Goal: Find contact information: Find contact information

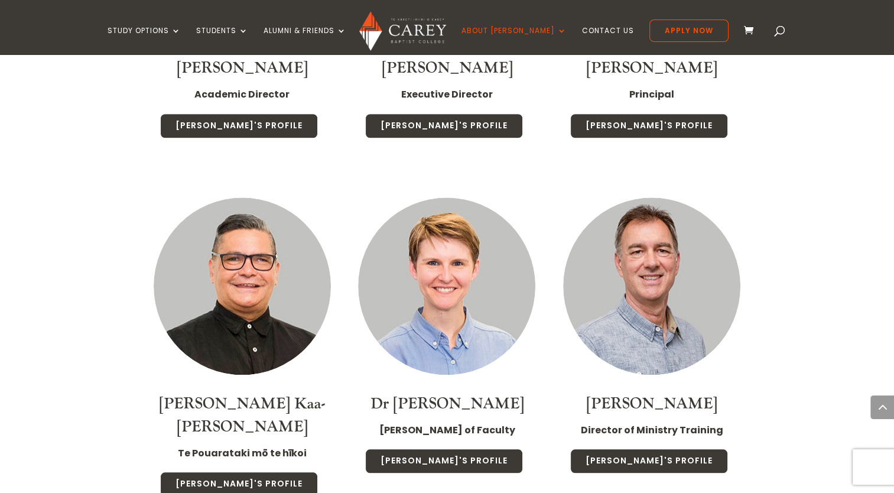
scroll to position [1127, 0]
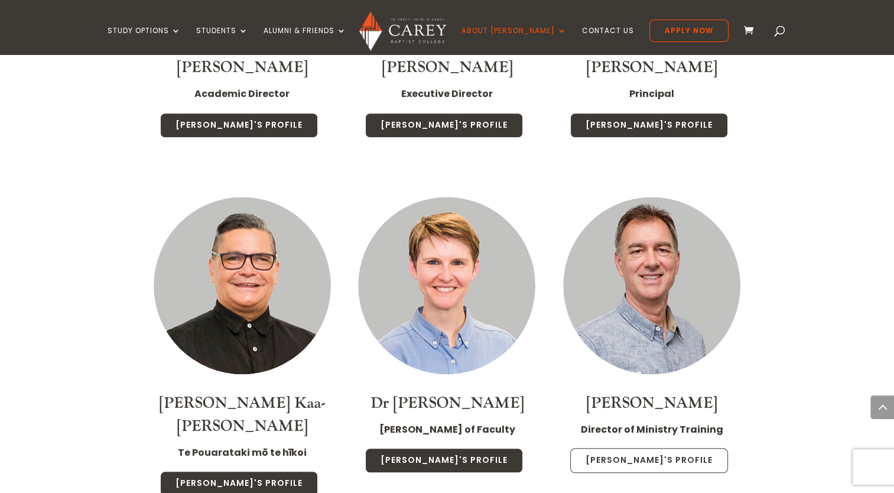
click at [630, 448] on link "Jonny's Profile" at bounding box center [649, 460] width 158 height 25
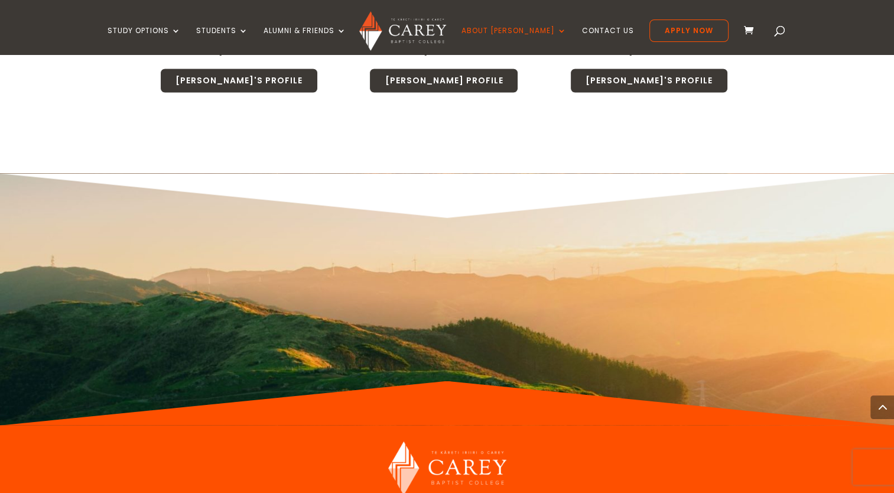
scroll to position [6941, 0]
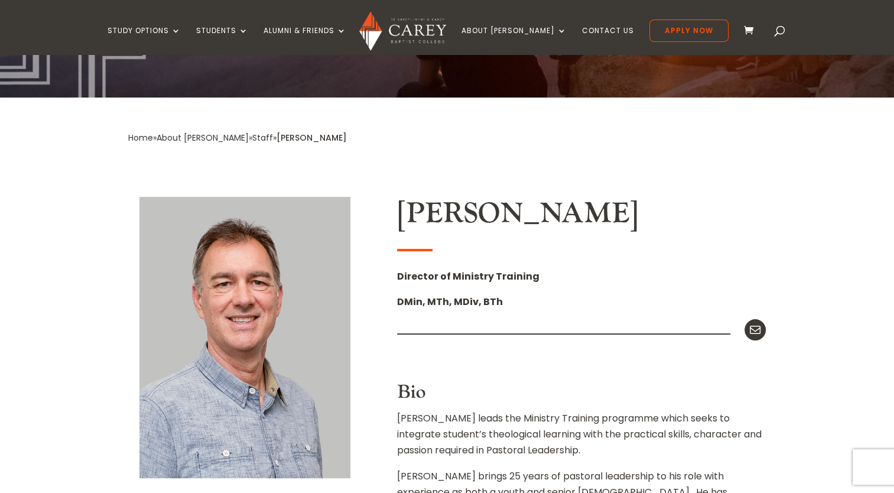
scroll to position [181, 0]
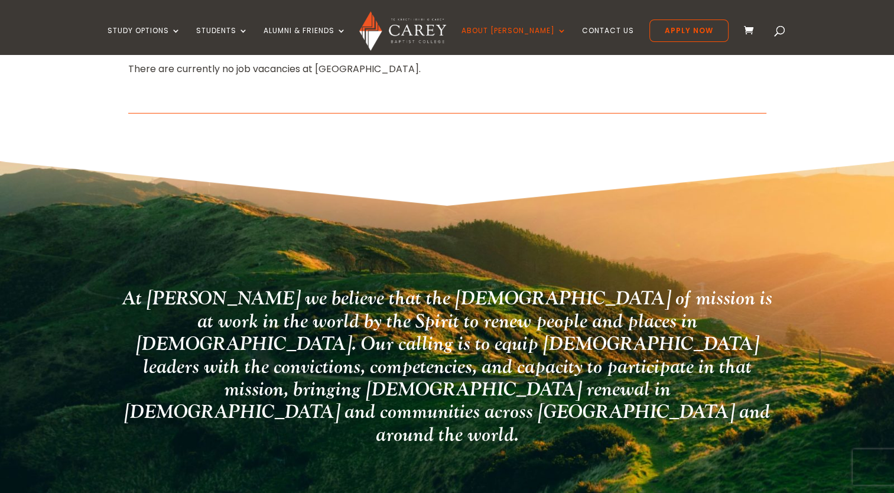
scroll to position [428, 0]
